Goal: Use online tool/utility: Utilize a website feature to perform a specific function

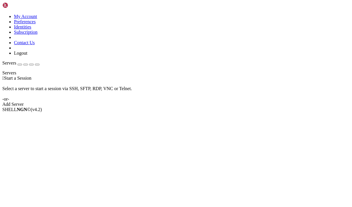
click at [213, 107] on link "Add Server" at bounding box center [176, 104] width 348 height 5
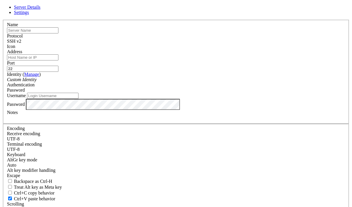
click at [2, 20] on link at bounding box center [2, 20] width 0 height 0
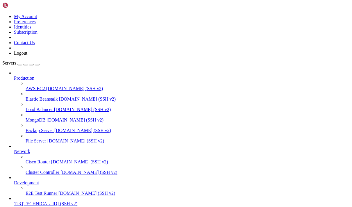
scroll to position [28, 0]
click at [21, 201] on span "123" at bounding box center [17, 203] width 7 height 5
